Goal: Transaction & Acquisition: Purchase product/service

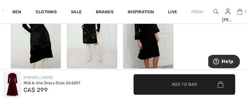
scroll to position [633, 0]
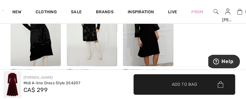
click at [88, 37] on img at bounding box center [92, 29] width 50 height 76
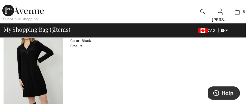
scroll to position [76, 0]
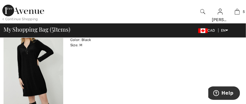
click at [162, 63] on div "COMPLI K Zippered Shift Dress Style 34038 Color: Black Size: M Final Sale CA$ 1…" at bounding box center [156, 65] width 172 height 91
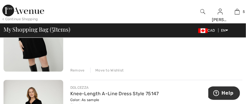
scroll to position [127, 0]
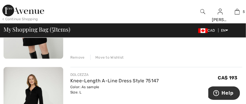
click at [80, 59] on div "Remove" at bounding box center [77, 57] width 14 height 5
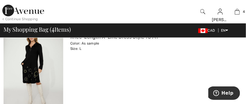
scroll to position [63, 0]
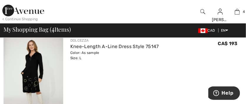
click at [129, 86] on div "DOLCEZZA Knee-Length A-Line Dress Style 75147 Color: As sample Size: L Final Sa…" at bounding box center [156, 78] width 172 height 91
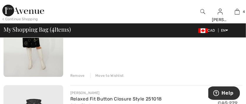
scroll to position [108, 0]
click at [82, 76] on div "Remove" at bounding box center [77, 76] width 14 height 5
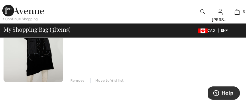
scroll to position [300, 0]
click at [86, 79] on div "Remove Move to Wishlist" at bounding box center [156, 80] width 172 height 6
click at [81, 80] on div "Remove" at bounding box center [77, 80] width 14 height 5
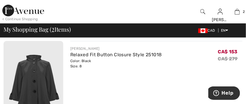
click at [148, 76] on div "JOSEPH RIBKOFF Relaxed Fit Button Closure Style 251018 Color: Black Size: 8 Fin…" at bounding box center [156, 86] width 172 height 91
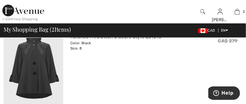
scroll to position [73, 0]
click at [44, 74] on img at bounding box center [34, 68] width 60 height 90
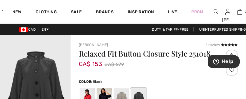
click at [169, 70] on div "Relaxed Fit Button Closure Style 251018 CA$ 153 CA$ 279" at bounding box center [152, 64] width 146 height 28
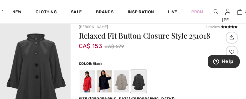
scroll to position [18, 0]
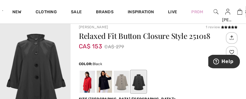
click at [216, 28] on div "1 review" at bounding box center [222, 26] width 32 height 5
click at [236, 27] on icon at bounding box center [236, 27] width 3 height 3
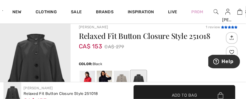
scroll to position [608, 0]
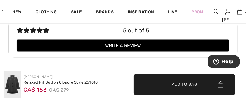
click at [236, 18] on h3 "Ratings & Reviews (1)" at bounding box center [123, 15] width 230 height 5
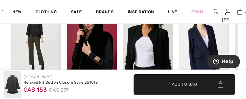
scroll to position [510, 0]
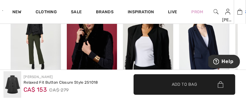
click at [241, 14] on img at bounding box center [239, 11] width 5 height 7
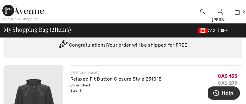
scroll to position [31, 0]
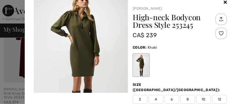
scroll to position [8, 0]
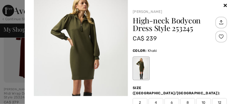
click at [224, 7] on icon at bounding box center [225, 5] width 3 height 5
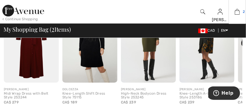
click at [238, 13] on img at bounding box center [237, 11] width 5 height 7
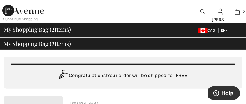
click at [204, 32] on img at bounding box center [202, 31] width 9 height 5
click at [218, 30] on span "EN English Français" at bounding box center [223, 31] width 10 height 4
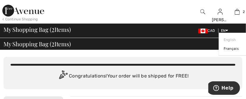
click at [227, 39] on link "English" at bounding box center [242, 39] width 37 height 9
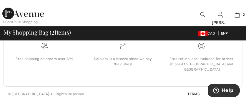
scroll to position [473, 0]
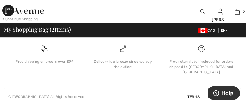
click at [134, 70] on div "Delivery is a breeze since we pay the duties!" at bounding box center [123, 64] width 69 height 11
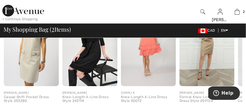
scroll to position [315, 0]
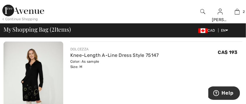
click at [207, 66] on div "DOLCEZZA Knee-Length A-Line Dress Style 75147 Color: As sample Size: M Final Sa…" at bounding box center [156, 58] width 172 height 23
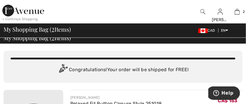
scroll to position [0, 0]
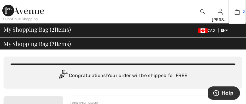
click at [237, 11] on img at bounding box center [237, 11] width 5 height 7
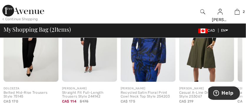
scroll to position [323, 0]
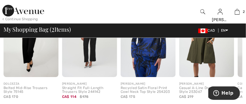
click at [206, 71] on img at bounding box center [206, 36] width 55 height 83
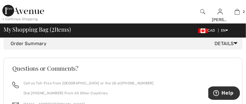
scroll to position [383, 0]
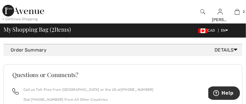
click at [223, 54] on span "Details" at bounding box center [227, 50] width 25 height 7
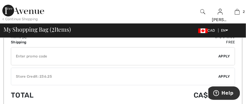
scroll to position [426, 0]
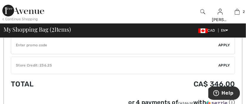
click at [227, 74] on div "✔ Store Credit: 236.25 Apply Remove" at bounding box center [123, 66] width 224 height 18
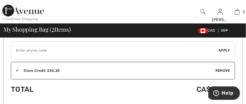
click at [226, 52] on div "✔ Apply Remove" at bounding box center [123, 50] width 224 height 18
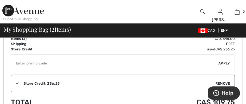
scroll to position [414, 0]
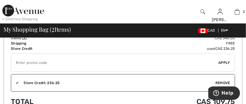
click at [223, 72] on div "✔ Apply Remove" at bounding box center [123, 63] width 224 height 18
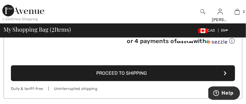
scroll to position [495, 0]
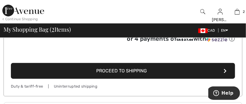
click at [200, 77] on button "Proceed to Shipping" at bounding box center [123, 71] width 224 height 16
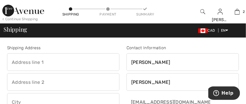
click at [210, 60] on input "[PERSON_NAME]" at bounding box center [183, 63] width 112 height 18
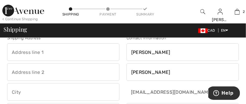
scroll to position [8, 0]
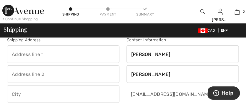
click at [62, 55] on input "text" at bounding box center [63, 55] width 112 height 18
click at [44, 72] on input "text" at bounding box center [63, 75] width 112 height 18
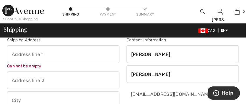
click at [14, 53] on input "text" at bounding box center [63, 55] width 112 height 18
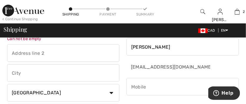
scroll to position [43, 0]
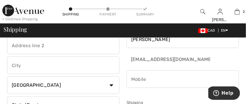
type input "[GEOGRAPHIC_DATA],"
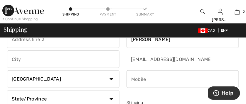
click at [14, 67] on input "text" at bounding box center [63, 60] width 112 height 18
click at [33, 62] on input "S" at bounding box center [63, 60] width 112 height 18
type input "S"
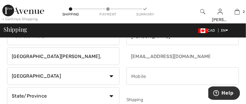
scroll to position [66, 0]
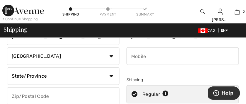
type input "St. Andrews,"
click at [110, 62] on select "Country Canada United States Afghanistan Aland Islands Albania Algeria American…" at bounding box center [63, 57] width 112 height 18
click at [74, 77] on select "State/Province Alberta British Columbia Manitoba New Brunswick Newfoundland and…" at bounding box center [63, 77] width 112 height 18
click at [7, 68] on select "State/Province Alberta British Columbia Manitoba New Brunswick Newfoundland and…" at bounding box center [63, 77] width 112 height 18
click at [55, 74] on select "State/Province Alberta British Columbia Manitoba New Brunswick Newfoundland and…" at bounding box center [63, 77] width 112 height 18
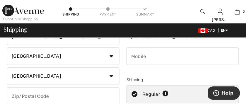
select select "MB"
click at [7, 68] on select "State/Province Alberta British Columbia Manitoba New Brunswick Newfoundland and…" at bounding box center [63, 77] width 112 height 18
click at [13, 97] on input "text" at bounding box center [63, 97] width 112 height 18
type input "R1A4B1"
type input "2044826427"
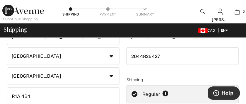
type input "R1A4B1"
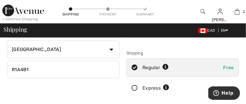
scroll to position [88, 0]
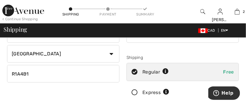
click at [191, 67] on div "Regular Free" at bounding box center [183, 72] width 112 height 18
radio input "true"
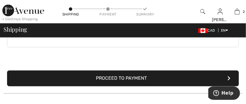
scroll to position [193, 0]
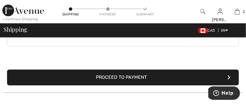
click at [146, 82] on button "Proceed to Payment" at bounding box center [123, 78] width 232 height 16
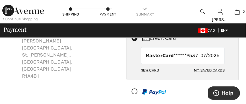
scroll to position [47, 0]
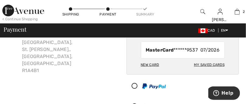
click at [155, 66] on div "New Card" at bounding box center [150, 65] width 18 height 10
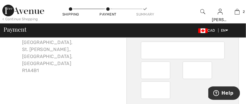
click at [144, 91] on div at bounding box center [155, 91] width 29 height 18
radio input "true"
click at [150, 14] on div "Summary" at bounding box center [146, 14] width 18 height 5
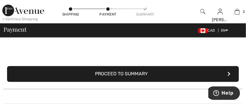
scroll to position [164, 0]
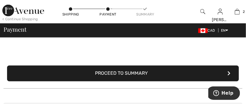
click at [152, 77] on button "Proceed to Summary" at bounding box center [123, 74] width 232 height 16
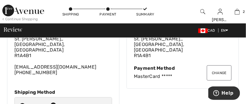
scroll to position [49, 0]
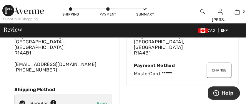
click at [164, 71] on div "MasterCard *****" at bounding box center [183, 74] width 98 height 6
click at [165, 63] on div "Change Payment Method MasterCard *****" at bounding box center [183, 70] width 98 height 14
click at [147, 66] on div "Change Billing Address [PERSON_NAME] [STREET_ADDRESS][PERSON_NAME] Change Payme…" at bounding box center [183, 47] width 112 height 80
click at [145, 66] on div "Change Billing Address [PERSON_NAME] [STREET_ADDRESS][PERSON_NAME] Change Payme…" at bounding box center [183, 47] width 112 height 80
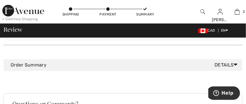
scroll to position [357, 0]
click at [222, 62] on span "Details" at bounding box center [227, 65] width 25 height 7
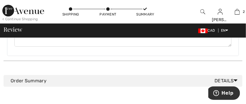
scroll to position [341, 0]
click at [225, 77] on span "Details" at bounding box center [227, 80] width 25 height 7
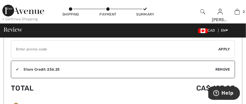
scroll to position [421, 0]
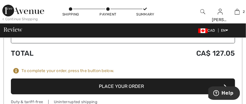
click at [146, 81] on button "Place Your Order" at bounding box center [123, 87] width 224 height 16
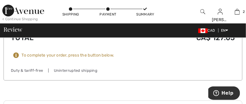
scroll to position [456, 0]
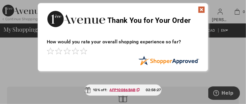
click at [203, 11] on img at bounding box center [201, 9] width 7 height 7
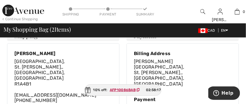
scroll to position [219, 0]
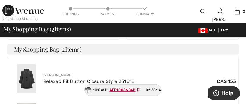
click at [245, 95] on div "Thank you for your order! Your order was successful. You will receive a confirm…" at bounding box center [123, 99] width 246 height 561
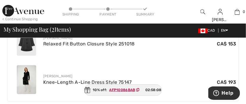
scroll to position [253, 0]
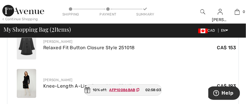
click at [30, 69] on img at bounding box center [26, 83] width 19 height 29
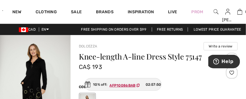
click at [129, 86] on ins "AFP10086BAB" at bounding box center [123, 85] width 26 height 4
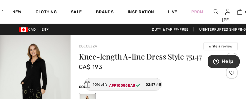
click at [125, 84] on ins "AFP10086BAB" at bounding box center [122, 85] width 26 height 4
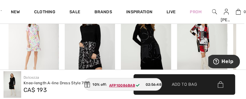
scroll to position [460, 1]
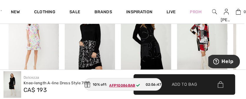
click at [207, 47] on img at bounding box center [202, 42] width 50 height 76
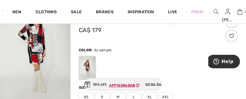
scroll to position [38, 0]
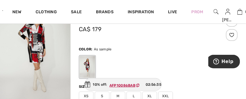
click at [184, 57] on div at bounding box center [158, 67] width 159 height 24
click at [155, 86] on span "02:56:34" at bounding box center [153, 84] width 16 height 5
click at [131, 84] on ins "AFP10086BAB" at bounding box center [122, 85] width 26 height 4
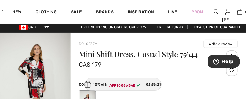
scroll to position [3, 0]
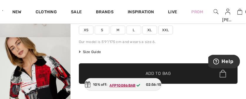
click at [170, 63] on span "✔ Added to Bag Add to Bag" at bounding box center [158, 73] width 159 height 21
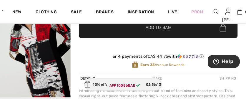
scroll to position [150, 0]
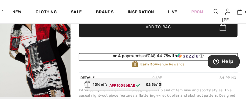
click at [177, 53] on div "or 4 payments of CA$ 44.75 with ⓘ" at bounding box center [158, 55] width 159 height 5
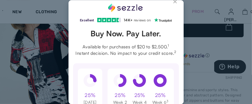
scroll to position [4, 0]
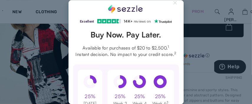
click at [177, 10] on div "Excellent 4.3 out of 5 star rating on Trustpilot 1" at bounding box center [125, 52] width 115 height 104
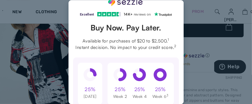
scroll to position [0, 0]
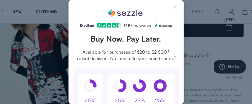
click at [201, 29] on div "Excellent 4.3 out of 5 star rating on Trustpilot 1" at bounding box center [126, 52] width 252 height 104
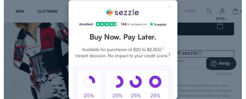
scroll to position [145, 0]
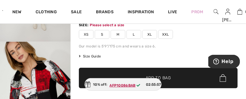
click at [195, 52] on div "Mini Shift Dress, Casual Style 75644 CA$ 179 Color: As sample Size: Please sele…" at bounding box center [158, 39] width 159 height 170
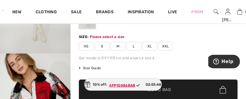
scroll to position [89, 0]
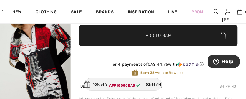
click at [189, 45] on span "✔ Added to Bag Add to Bag" at bounding box center [158, 35] width 159 height 21
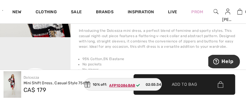
scroll to position [212, 0]
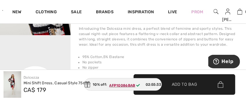
click at [192, 36] on div "Introducing the Dolcezza mini dress, a perfect blend of feminine and sporty sty…" at bounding box center [158, 36] width 159 height 21
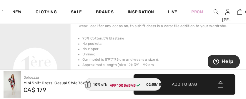
scroll to position [232, 0]
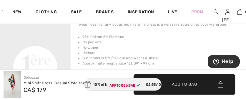
click at [187, 48] on li "No zipper" at bounding box center [159, 47] width 155 height 5
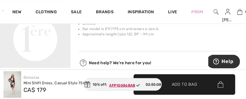
scroll to position [261, 0]
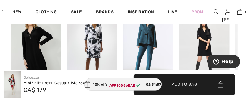
scroll to position [348, 0]
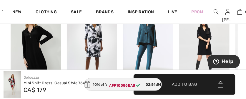
click at [209, 45] on img at bounding box center [204, 47] width 50 height 76
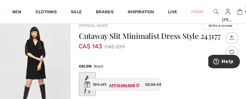
scroll to position [22, 0]
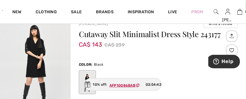
click at [35, 66] on img "1 / 7" at bounding box center [35, 66] width 71 height 106
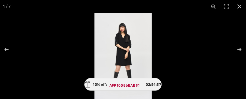
click at [136, 87] on span "AFP10086BAB" at bounding box center [125, 84] width 37 height 7
click at [155, 82] on span "02:54:34" at bounding box center [154, 84] width 16 height 5
click at [156, 82] on span "02:54:33" at bounding box center [154, 84] width 16 height 5
click at [136, 54] on img at bounding box center [122, 56] width 57 height 86
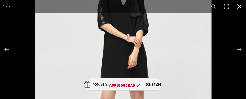
click at [243, 7] on button at bounding box center [239, 6] width 13 height 13
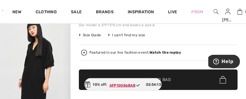
scroll to position [131, 0]
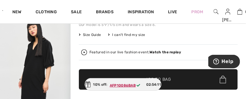
click at [39, 69] on img "2 / 7" at bounding box center [35, 63] width 71 height 106
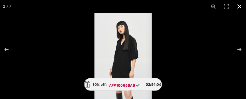
click at [240, 6] on button at bounding box center [239, 6] width 13 height 13
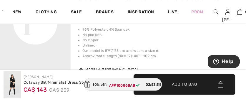
scroll to position [285, 0]
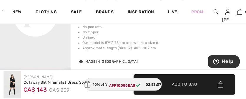
click at [12, 90] on img at bounding box center [13, 84] width 18 height 26
click at [15, 84] on img at bounding box center [13, 84] width 18 height 26
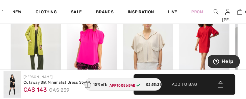
scroll to position [394, 0]
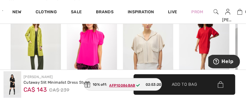
click at [209, 51] on img at bounding box center [204, 47] width 50 height 76
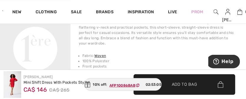
scroll to position [255, 0]
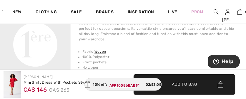
click at [199, 49] on li "Fabric: Woven" at bounding box center [159, 51] width 155 height 5
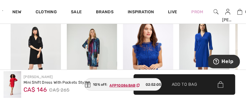
scroll to position [396, 0]
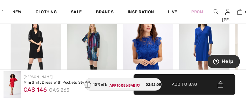
click at [40, 49] on img at bounding box center [36, 50] width 50 height 76
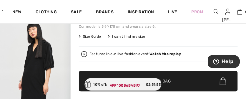
scroll to position [130, 0]
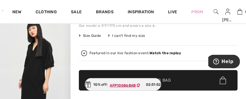
click at [194, 70] on span "✔ Added to Bag Add to Bag" at bounding box center [158, 80] width 159 height 21
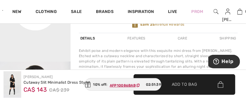
scroll to position [227, 0]
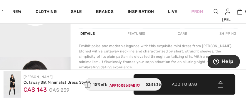
click at [16, 88] on img at bounding box center [13, 84] width 18 height 26
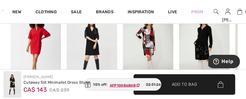
scroll to position [619, 0]
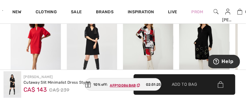
click at [97, 52] on img at bounding box center [92, 47] width 50 height 76
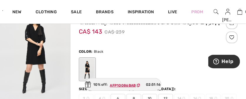
scroll to position [40, 0]
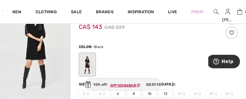
click at [92, 63] on div at bounding box center [87, 65] width 15 height 22
click at [89, 68] on div at bounding box center [87, 65] width 15 height 22
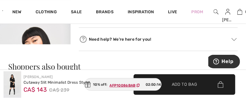
scroll to position [330, 0]
click at [119, 41] on div "Need help? We're here for you!" at bounding box center [158, 38] width 159 height 9
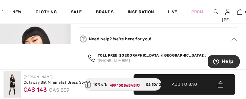
click at [54, 40] on img "3 / 7" at bounding box center [35, 76] width 71 height 106
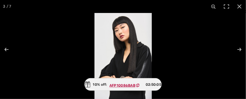
click at [162, 55] on div at bounding box center [217, 62] width 246 height 99
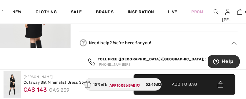
scroll to position [177, 0]
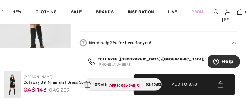
click at [14, 89] on img at bounding box center [13, 84] width 18 height 26
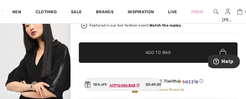
scroll to position [157, 0]
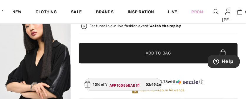
click at [59, 79] on img "3 / 7" at bounding box center [35, 58] width 71 height 106
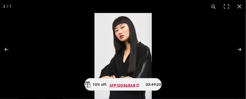
click at [153, 82] on span "02:49:20" at bounding box center [154, 84] width 16 height 5
click at [146, 82] on div "10% off: AFP10086BAB 02:49:19" at bounding box center [122, 84] width 77 height 13
click at [132, 86] on ins "AFP10086BAB" at bounding box center [122, 85] width 26 height 4
click at [128, 85] on ins "AFP10086BAB" at bounding box center [122, 85] width 26 height 4
click at [128, 86] on ins "AFP10086BAB" at bounding box center [123, 85] width 26 height 4
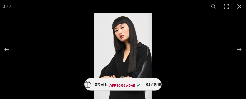
click at [125, 86] on ins "AFP10086BAB" at bounding box center [123, 85] width 26 height 4
click at [122, 88] on span "AFP10086BAB" at bounding box center [126, 84] width 38 height 7
click at [101, 87] on div "10% off: AFP10086BAB 02:49:14" at bounding box center [122, 84] width 77 height 13
click at [147, 86] on span "02:49:12" at bounding box center [153, 84] width 15 height 5
click at [153, 89] on div "10% off: AFP10086BAB 02:49:11" at bounding box center [123, 84] width 77 height 13
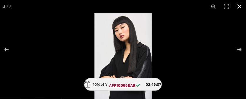
click at [240, 10] on button at bounding box center [239, 6] width 13 height 13
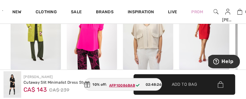
scroll to position [497, 0]
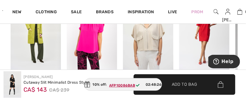
click at [171, 50] on img at bounding box center [148, 34] width 50 height 76
click at [180, 39] on img at bounding box center [204, 34] width 50 height 76
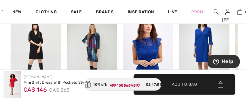
scroll to position [384, 0]
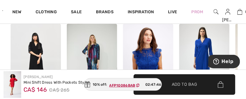
click at [42, 52] on img at bounding box center [36, 62] width 50 height 76
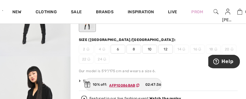
scroll to position [84, 0]
click at [117, 51] on span "6" at bounding box center [118, 49] width 15 height 9
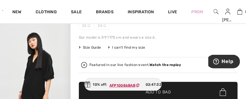
scroll to position [119, 0]
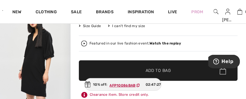
click at [172, 44] on strong "Watch the replay" at bounding box center [165, 43] width 31 height 4
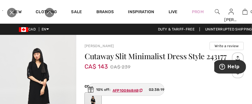
scroll to position [0, 0]
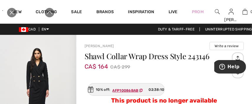
click at [142, 86] on span "AFP10086BAB" at bounding box center [128, 89] width 37 height 7
click at [132, 89] on ins "AFP10086BAB" at bounding box center [125, 91] width 26 height 4
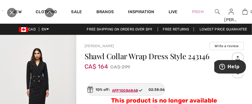
click at [125, 89] on ins "AFP10086BAB" at bounding box center [125, 91] width 26 height 4
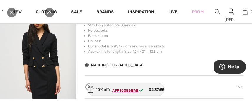
scroll to position [148, 0]
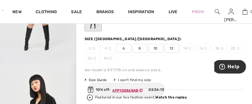
scroll to position [96, 0]
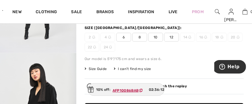
click at [121, 37] on span "6" at bounding box center [123, 37] width 15 height 9
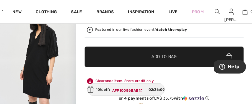
scroll to position [156, 0]
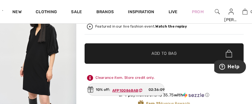
click at [179, 58] on span "✔ Added to Bag Add to Bag" at bounding box center [163, 54] width 159 height 21
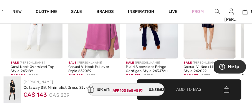
scroll to position [434, 0]
click at [186, 87] on span "Add to Bag" at bounding box center [188, 90] width 25 height 6
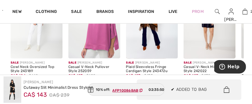
click at [179, 87] on span "✔ Added to Bag" at bounding box center [189, 90] width 36 height 6
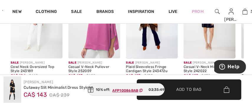
scroll to position [0, 0]
drag, startPoint x: 183, startPoint y: 84, endPoint x: 194, endPoint y: 83, distance: 10.7
drag, startPoint x: 194, startPoint y: 83, endPoint x: 204, endPoint y: 81, distance: 9.9
click at [204, 81] on span "✔ Added to Bag Add to Bag" at bounding box center [189, 90] width 105 height 21
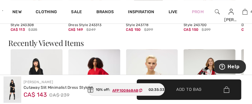
scroll to position [600, 0]
click at [188, 87] on span "Add to Bag" at bounding box center [188, 90] width 25 height 6
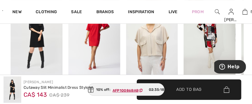
scroll to position [635, 0]
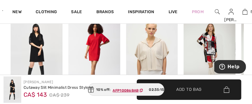
click at [39, 59] on img at bounding box center [37, 54] width 52 height 78
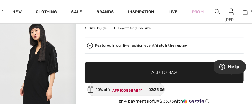
scroll to position [152, 0]
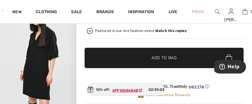
click at [179, 60] on span "✔ Added to Bag Add to Bag" at bounding box center [163, 58] width 159 height 21
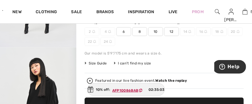
scroll to position [74, 0]
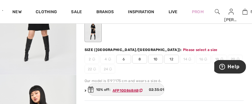
click at [122, 60] on span "6" at bounding box center [123, 59] width 15 height 9
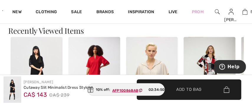
scroll to position [623, 0]
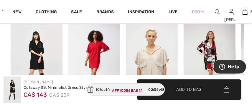
click at [201, 82] on span "✔ Added to Bag Add to Bag" at bounding box center [189, 90] width 105 height 21
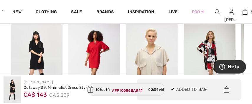
scroll to position [0, 0]
click at [139, 89] on icon at bounding box center [140, 91] width 3 height 4
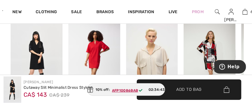
click at [171, 87] on span "✔ Added to Bag" at bounding box center [180, 90] width 36 height 6
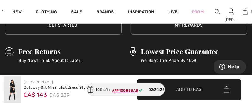
scroll to position [1128, 0]
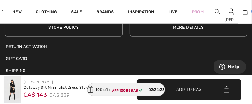
click at [242, 11] on img at bounding box center [244, 11] width 5 height 7
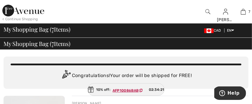
drag, startPoint x: 244, startPoint y: 16, endPoint x: 250, endPoint y: 3, distance: 13.7
click at [246, 3] on html "We value your privacy We use cookies to enhance your browsing experience, serve…" at bounding box center [126, 52] width 252 height 104
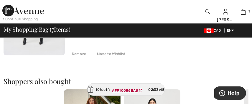
scroll to position [697, 0]
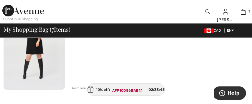
click at [82, 86] on div "Remove" at bounding box center [79, 88] width 14 height 5
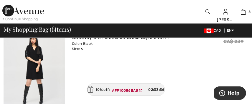
scroll to position [586, 0]
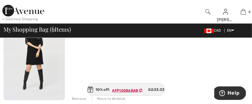
click at [77, 97] on div "Remove" at bounding box center [79, 99] width 14 height 5
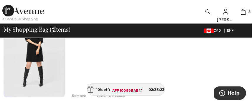
scroll to position [504, 0]
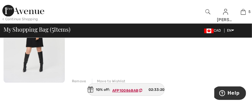
click at [79, 79] on div "Remove" at bounding box center [79, 81] width 14 height 5
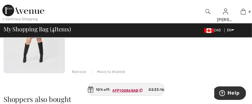
scroll to position [394, 0]
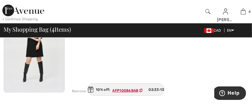
click at [79, 89] on div "Remove" at bounding box center [79, 91] width 14 height 5
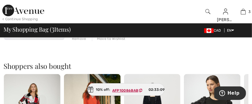
scroll to position [337, 0]
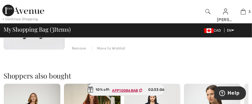
click at [79, 46] on div "Remove" at bounding box center [79, 48] width 14 height 5
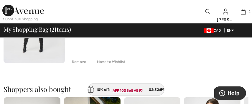
scroll to position [209, 0]
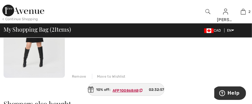
click at [81, 74] on div "Remove" at bounding box center [79, 76] width 14 height 5
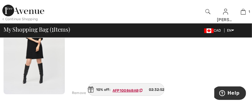
scroll to position [78, 0]
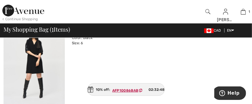
click at [105, 90] on div "10% off: AFP10086BAB 02:32:48" at bounding box center [126, 90] width 78 height 13
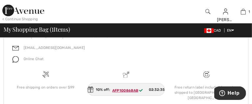
scroll to position [375, 0]
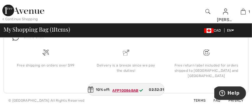
click at [166, 72] on div "Free return label included for orders shipped to [GEOGRAPHIC_DATA] and [GEOGRAP…" at bounding box center [206, 67] width 80 height 37
click at [199, 32] on div "CAD EN English Français" at bounding box center [223, 30] width 49 height 5
click at [120, 91] on ins "AFP10086BAB" at bounding box center [125, 91] width 26 height 4
click at [240, 11] on img at bounding box center [242, 11] width 5 height 7
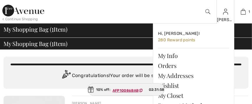
scroll to position [0, 0]
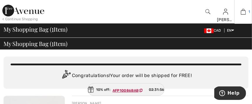
click at [240, 12] on img at bounding box center [242, 11] width 5 height 7
click at [204, 31] on img at bounding box center [208, 31] width 9 height 5
click at [64, 32] on span "My Shopping Bag ( 1 Item)" at bounding box center [36, 29] width 64 height 6
click at [112, 90] on ins "AFP10086BAB" at bounding box center [125, 91] width 26 height 4
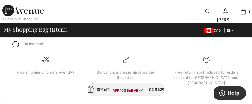
scroll to position [375, 0]
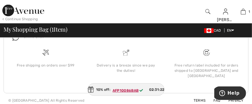
click at [152, 89] on span "02:31:22" at bounding box center [156, 89] width 15 height 5
click at [131, 90] on ins "AFP10086BAB" at bounding box center [125, 91] width 26 height 4
click at [203, 34] on div "My Shopping Bag ( 1 Item) CAD EN English Français" at bounding box center [126, 30] width 245 height 8
drag, startPoint x: 250, startPoint y: 101, endPoint x: 85, endPoint y: 85, distance: 165.0
click at [87, 85] on div "10% off: AFP10086BAB 02:31:03" at bounding box center [126, 90] width 78 height 13
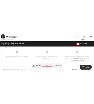
scroll to position [360, 0]
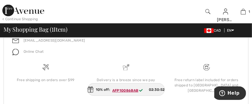
click at [204, 30] on img at bounding box center [208, 31] width 9 height 5
click at [212, 33] on div "My Shopping Bag ( 1 Item) CAD EN English Français" at bounding box center [126, 30] width 245 height 8
click at [229, 39] on link "English" at bounding box center [247, 39] width 37 height 9
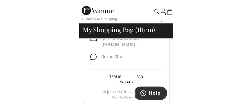
scroll to position [359, 0]
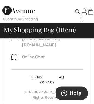
click at [36, 30] on span "My Shopping Bag ( 1 Item)" at bounding box center [40, 29] width 72 height 7
click at [10, 32] on span "My Shopping Bag ( 1 Item)" at bounding box center [40, 29] width 72 height 7
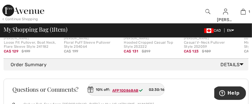
scroll to position [265, 0]
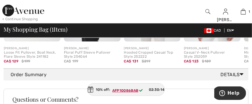
click at [44, 76] on div "Order Summary Details" at bounding box center [128, 75] width 235 height 7
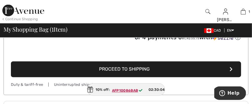
scroll to position [383, 0]
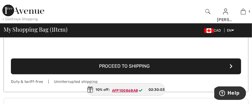
click at [210, 66] on button "Proceed to Shipping" at bounding box center [126, 67] width 230 height 16
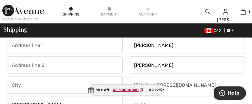
scroll to position [17, 0]
click at [88, 47] on input "text" at bounding box center [64, 45] width 115 height 18
click at [168, 45] on input "[PERSON_NAME]" at bounding box center [186, 45] width 115 height 18
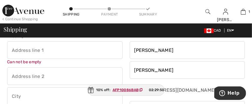
scroll to position [12, 0]
click at [14, 53] on input "text" at bounding box center [64, 50] width 115 height 18
click at [24, 50] on input "1-" at bounding box center [64, 50] width 115 height 18
type input "[GEOGRAPHIC_DATA],"
click at [13, 75] on input "text" at bounding box center [64, 77] width 115 height 18
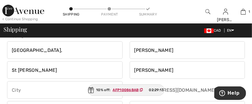
drag, startPoint x: 13, startPoint y: 75, endPoint x: 12, endPoint y: 93, distance: 18.0
type input "St [PERSON_NAME]"
click at [12, 93] on input "text" at bounding box center [64, 91] width 115 height 18
type input "[GEOGRAPHIC_DATA][PERSON_NAME],"
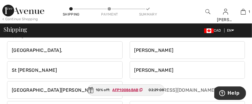
select select "MB"
type input "R1A4B1"
type input "2044826427"
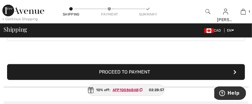
scroll to position [202, 0]
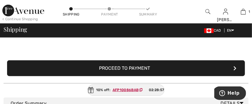
click at [139, 69] on button "Proceed to Payment" at bounding box center [125, 69] width 237 height 16
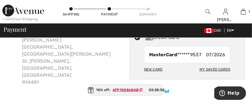
scroll to position [42, 0]
click at [154, 70] on div "New Card" at bounding box center [153, 70] width 18 height 10
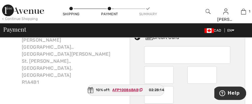
scroll to position [0, 0]
click at [209, 74] on div at bounding box center [201, 76] width 29 height 18
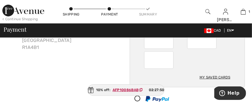
scroll to position [79, 0]
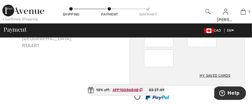
click at [145, 58] on div at bounding box center [158, 59] width 29 height 18
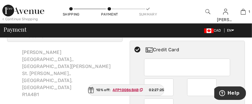
scroll to position [0, 0]
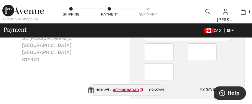
click at [225, 53] on div "My Saved Cards" at bounding box center [187, 62] width 115 height 76
radio input "true"
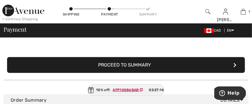
scroll to position [173, 0]
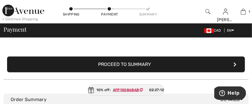
click at [192, 66] on button "Proceed to Summary" at bounding box center [125, 65] width 237 height 16
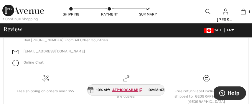
scroll to position [419, 0]
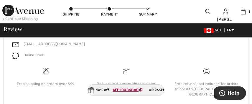
click at [132, 90] on ins "AFP10086BAB" at bounding box center [125, 90] width 26 height 4
click at [120, 89] on ins "AFP10086BAB" at bounding box center [125, 90] width 26 height 4
click at [128, 92] on ins "AFP10086BAB" at bounding box center [125, 90] width 26 height 4
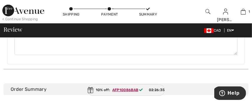
scroll to position [298, 0]
click at [171, 31] on div "Review CAD EN English Français" at bounding box center [126, 30] width 245 height 8
click at [15, 31] on span "Review" at bounding box center [13, 29] width 19 height 6
click at [240, 87] on icon at bounding box center [242, 90] width 4 height 6
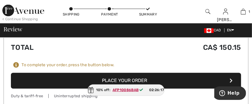
scroll to position [417, 0]
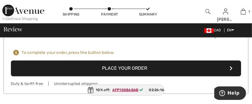
click at [202, 61] on button "Place Your Order" at bounding box center [126, 69] width 230 height 16
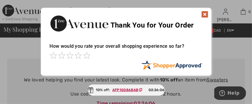
scroll to position [25, 0]
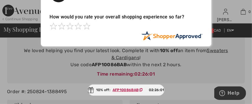
click at [224, 54] on div at bounding box center [126, 52] width 252 height 104
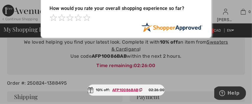
scroll to position [69, 0]
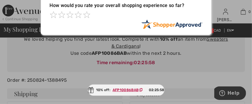
click at [131, 89] on ins "AFP10086BAB" at bounding box center [125, 90] width 26 height 4
click at [144, 91] on span "AFP10086BAB" at bounding box center [129, 90] width 38 height 5
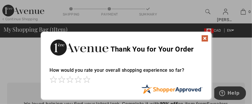
scroll to position [4, 0]
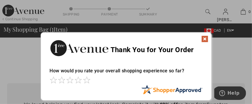
click at [215, 45] on div "Sorry! Something went wrong. Close Thank You for Your Order How would you rate …" at bounding box center [126, 66] width 252 height 75
click at [211, 47] on div "Sorry! Something went wrong. Close Thank You for Your Order How would you rate …" at bounding box center [126, 66] width 252 height 75
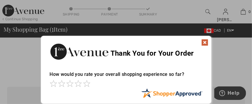
click at [199, 64] on div "Thank You for Your Order" at bounding box center [126, 51] width 170 height 30
click at [204, 43] on img at bounding box center [204, 42] width 7 height 7
